Goal: Complete application form

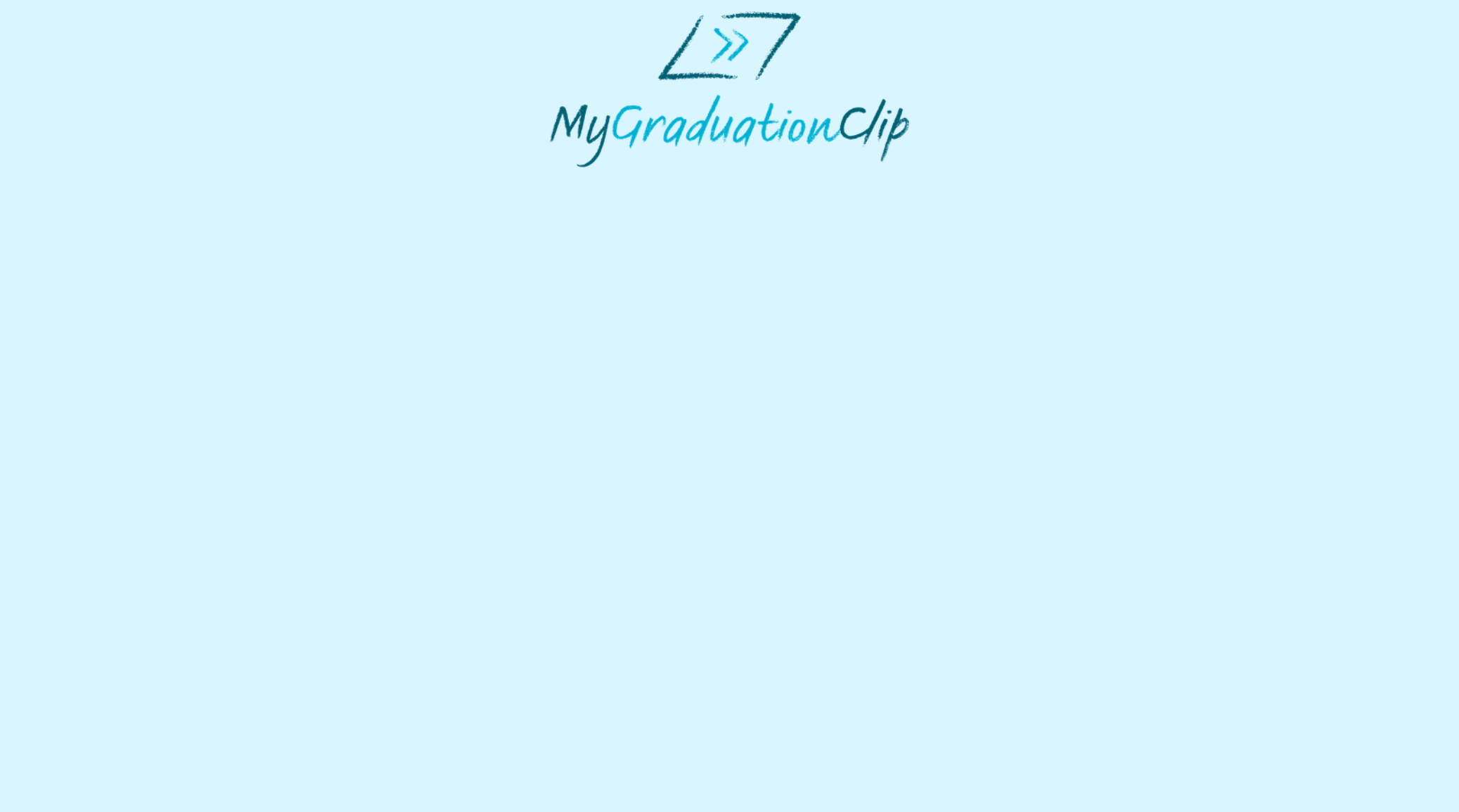
select select "**********"
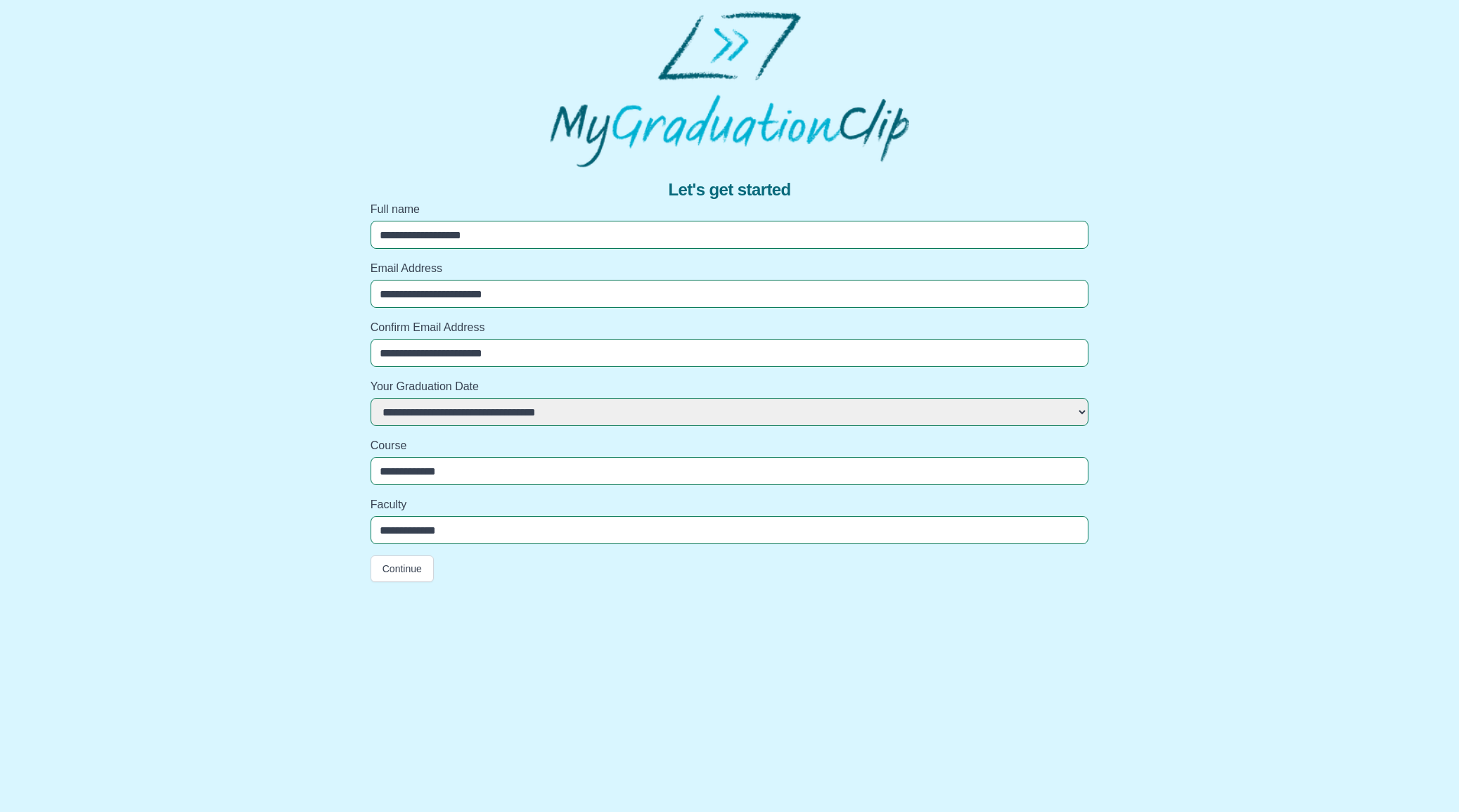
click at [515, 463] on input "**********" at bounding box center [730, 471] width 718 height 28
type input "**********"
click at [391, 563] on button "Continue" at bounding box center [402, 568] width 63 height 27
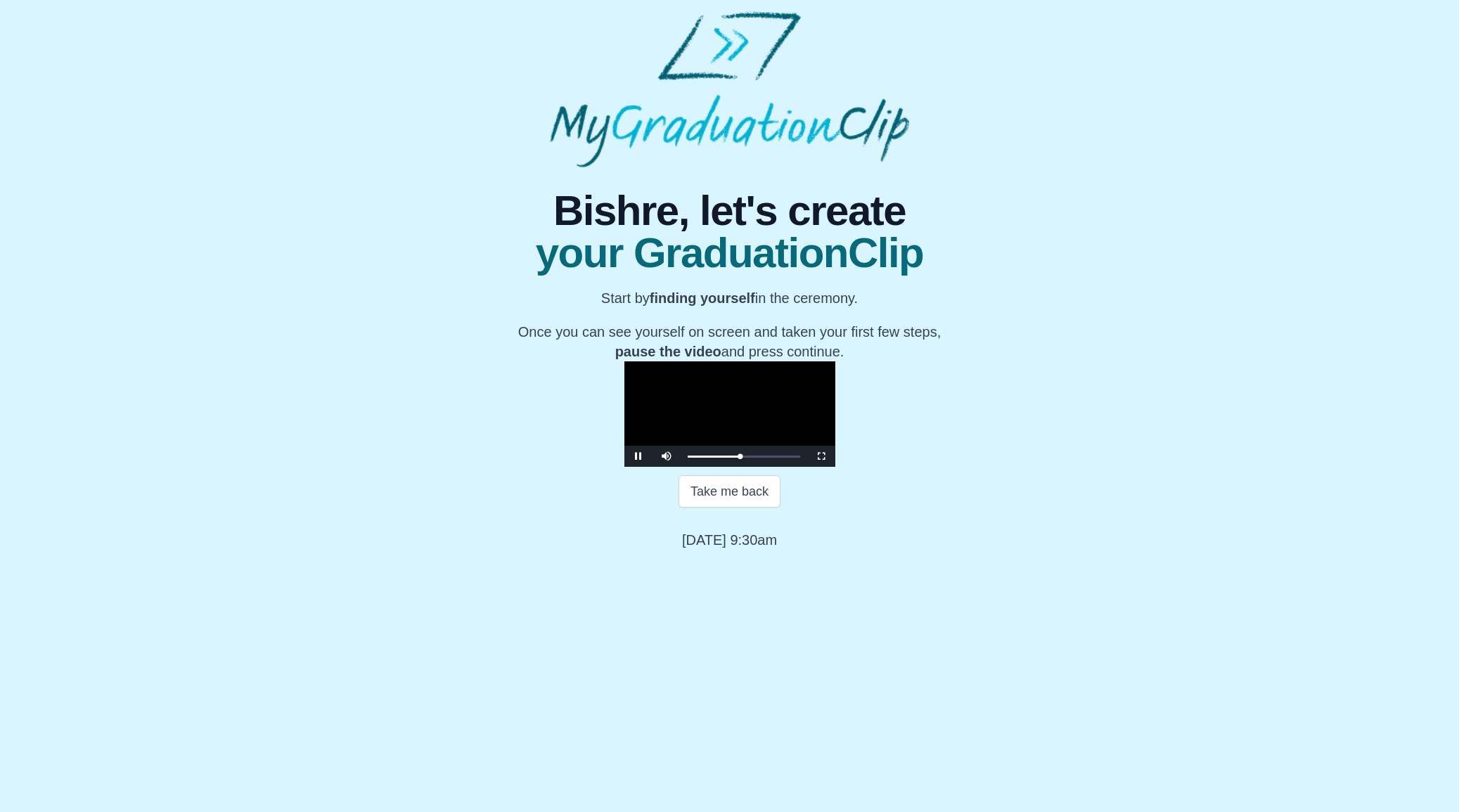
click at [713, 467] on video "Video Player" at bounding box center [730, 413] width 211 height 105
click at [775, 467] on video "Video Player" at bounding box center [730, 413] width 211 height 105
click at [714, 557] on button "Continue" at bounding box center [730, 540] width 75 height 33
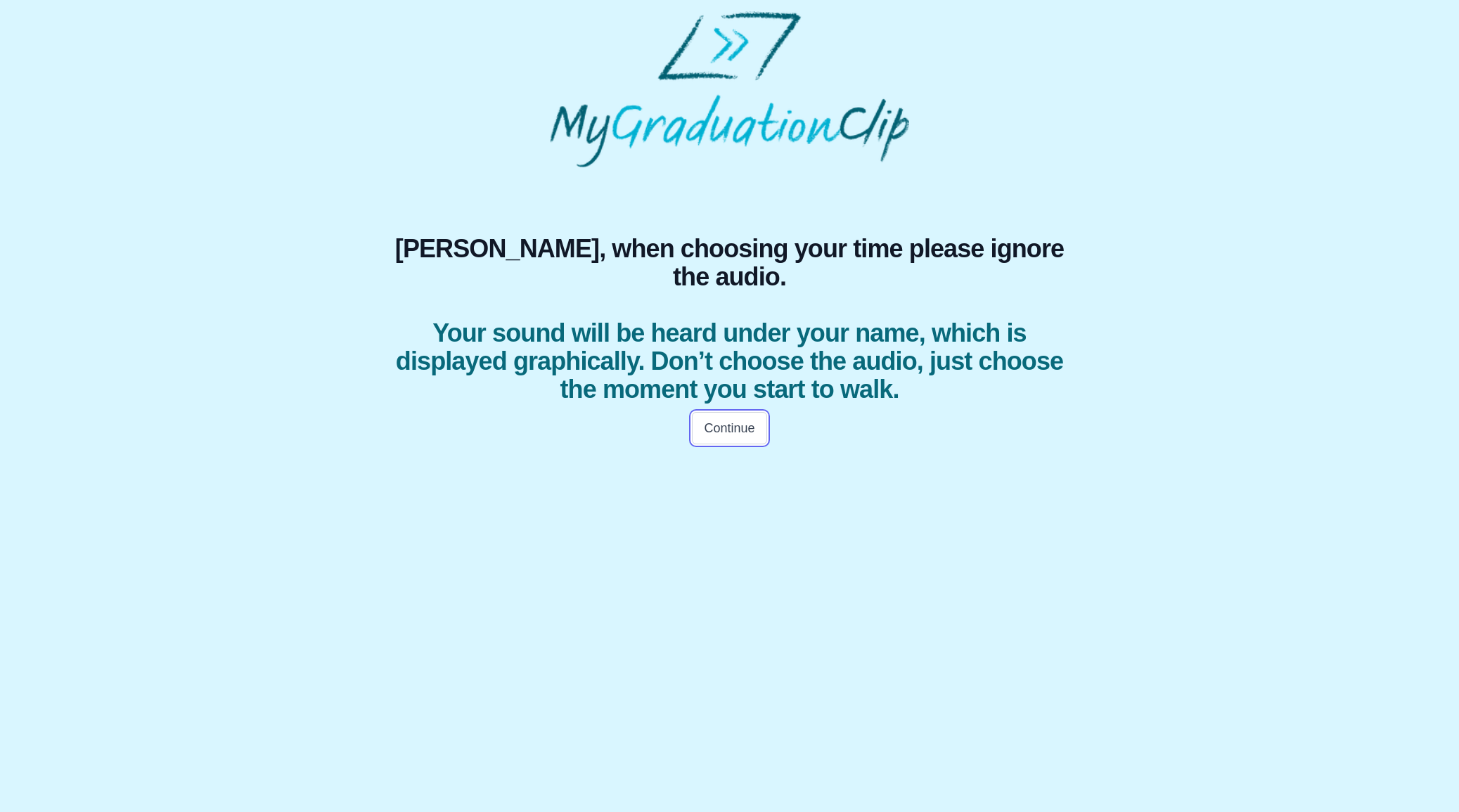
click at [714, 412] on button "Continue" at bounding box center [730, 427] width 75 height 33
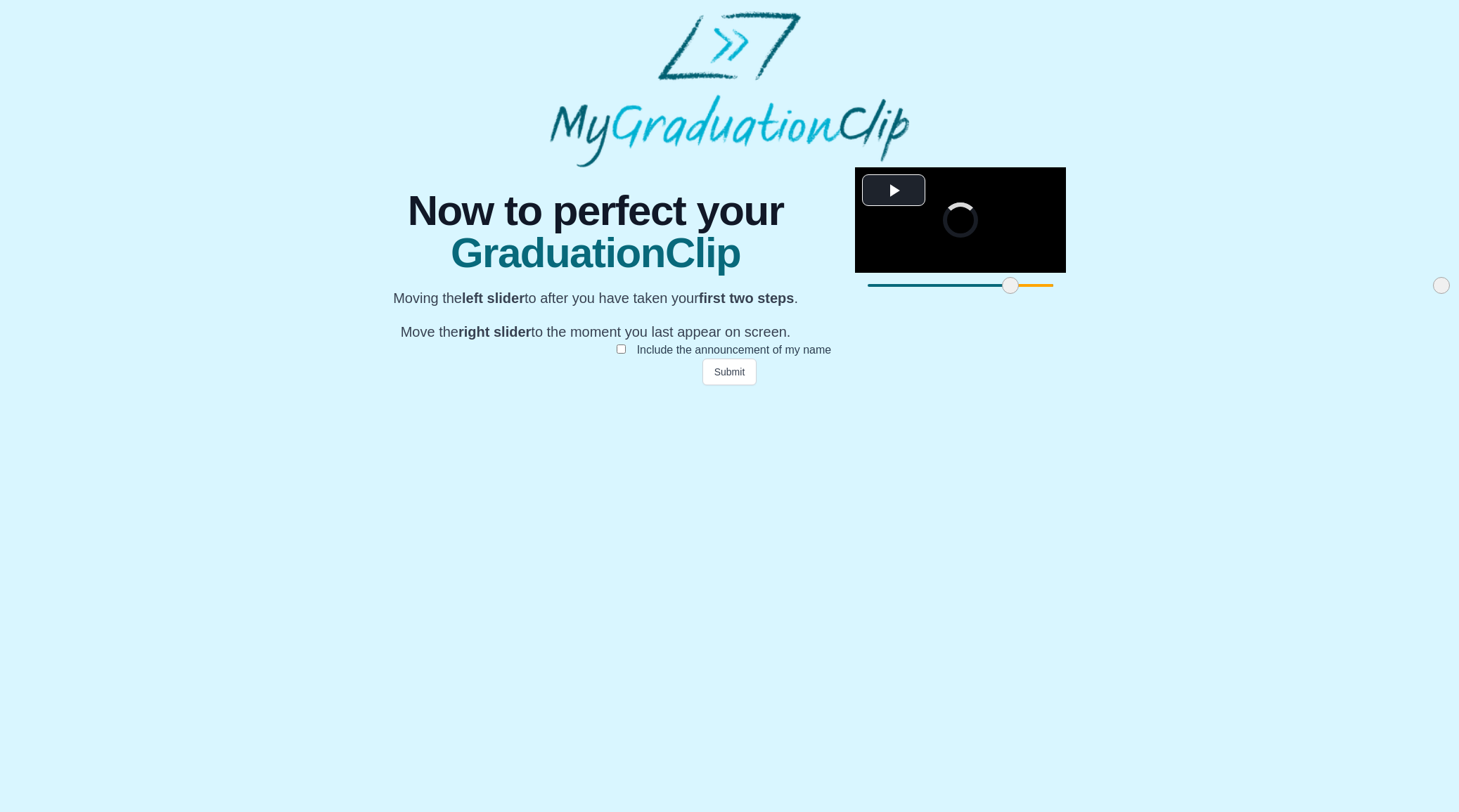
drag, startPoint x: 439, startPoint y: 691, endPoint x: 581, endPoint y: 697, distance: 142.1
click at [1002, 294] on span at bounding box center [1011, 285] width 17 height 17
drag, startPoint x: 1021, startPoint y: 691, endPoint x: 739, endPoint y: 692, distance: 282.0
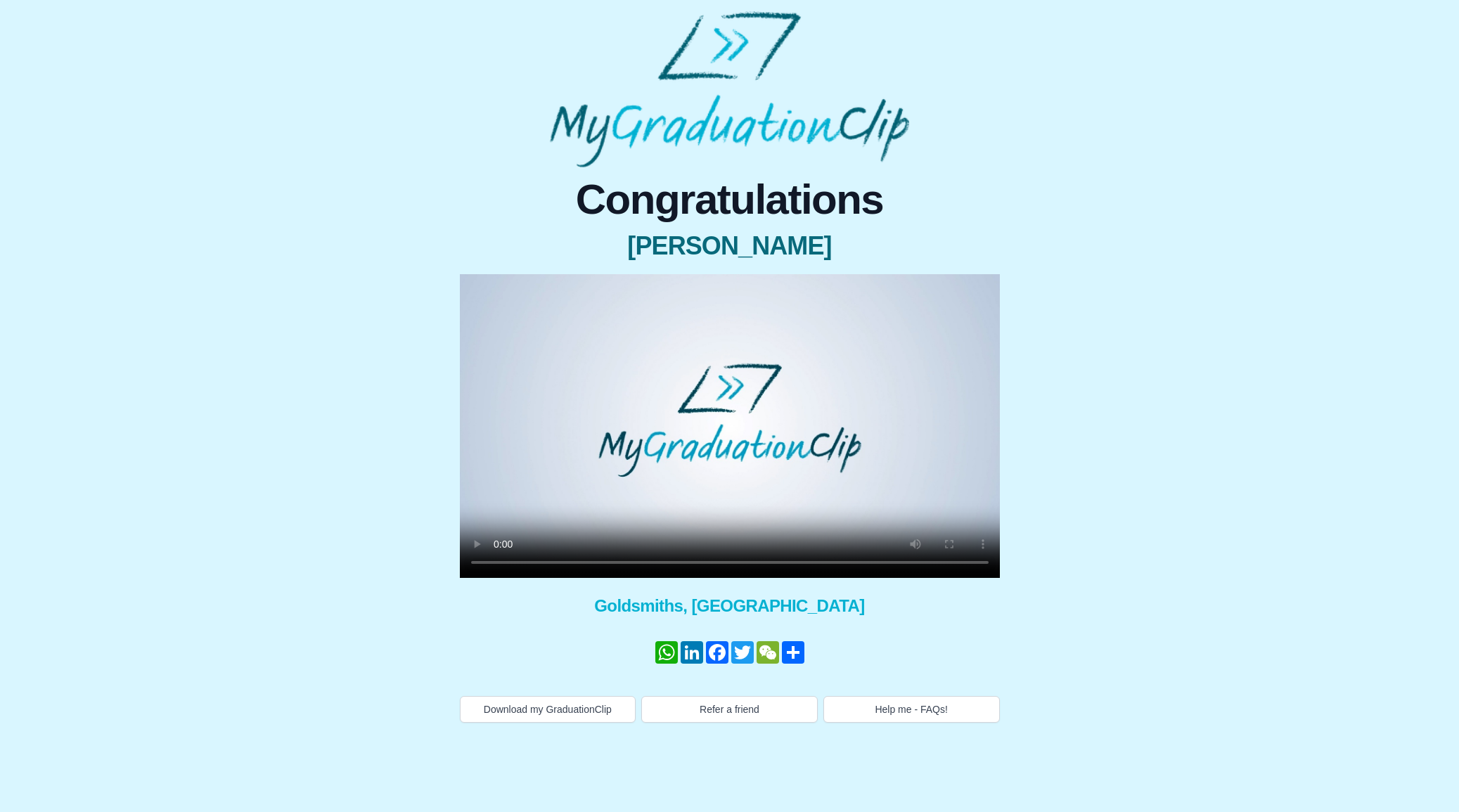
click at [718, 440] on video at bounding box center [730, 426] width 540 height 304
click at [833, 467] on video at bounding box center [730, 426] width 540 height 304
click at [716, 491] on video at bounding box center [730, 426] width 540 height 304
click at [751, 459] on video at bounding box center [730, 426] width 540 height 304
click at [736, 475] on video at bounding box center [730, 426] width 540 height 304
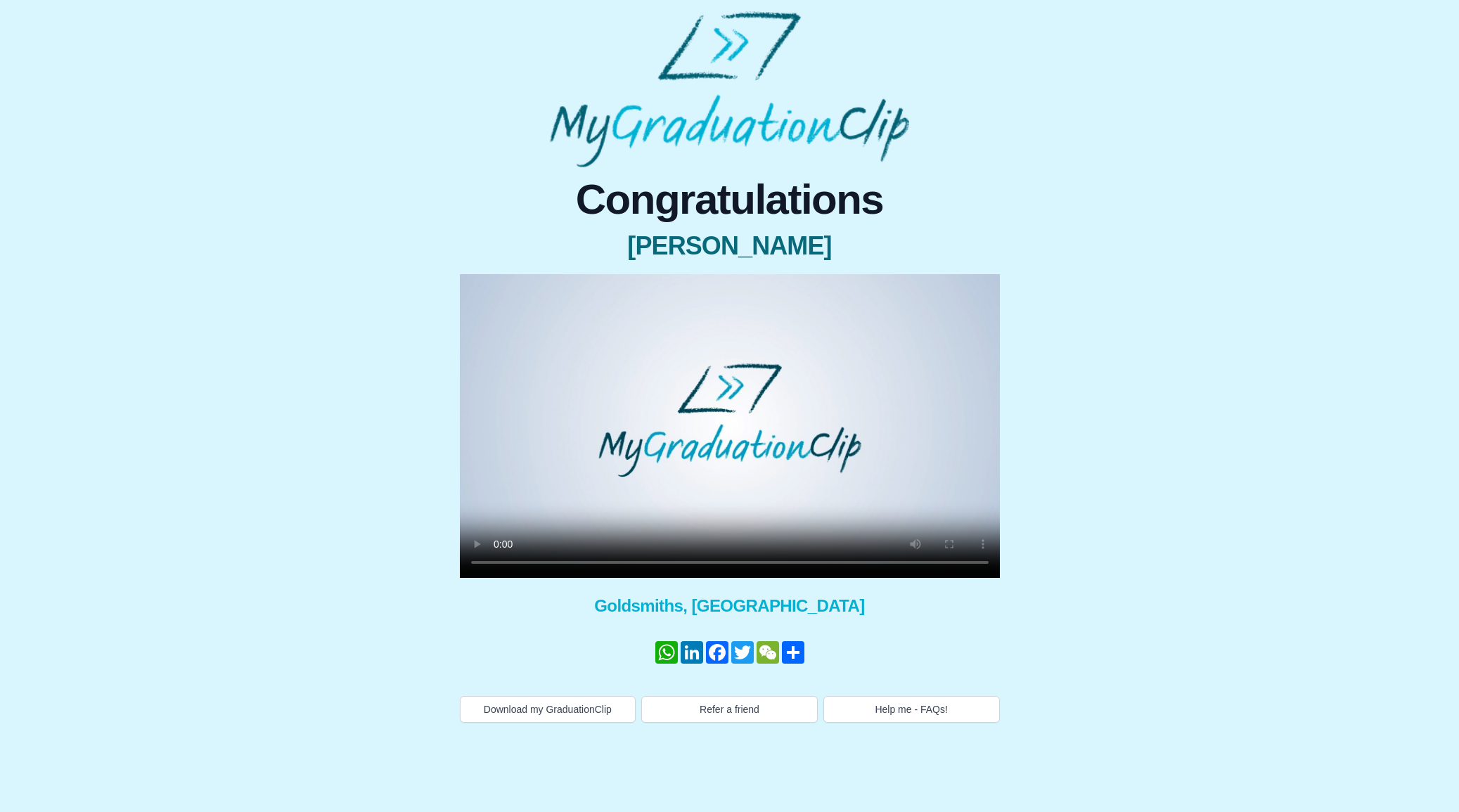
click at [718, 487] on video at bounding box center [730, 426] width 540 height 304
click at [784, 417] on video at bounding box center [730, 426] width 540 height 304
click at [874, 366] on video at bounding box center [730, 426] width 540 height 304
